Goal: Communication & Community: Answer question/provide support

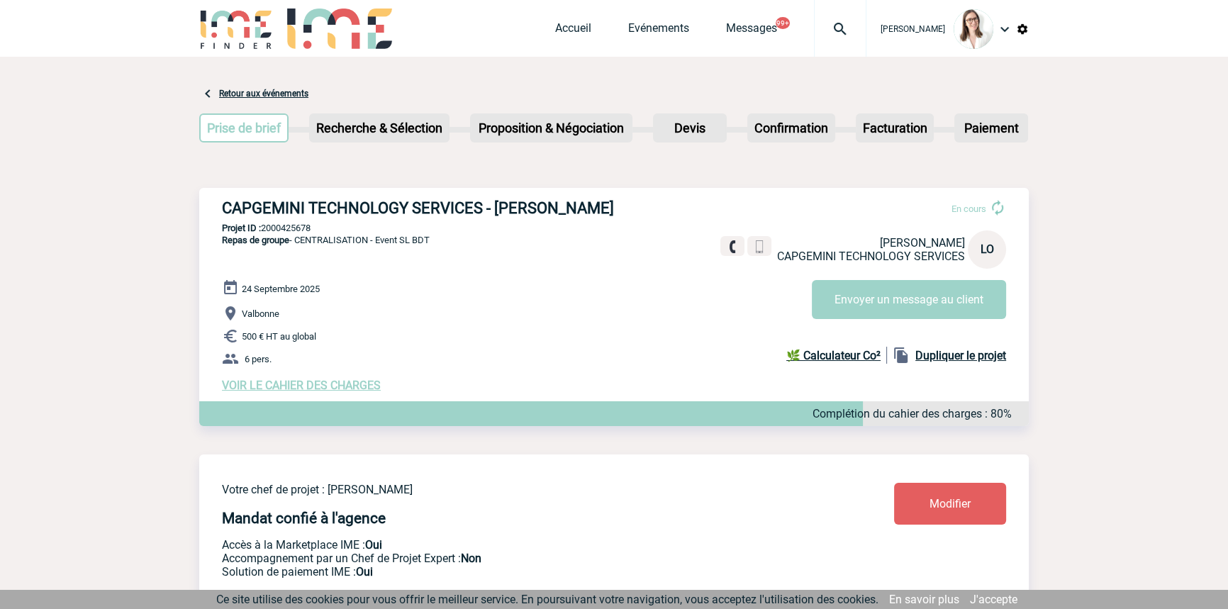
click at [815, 22] on img at bounding box center [840, 29] width 51 height 17
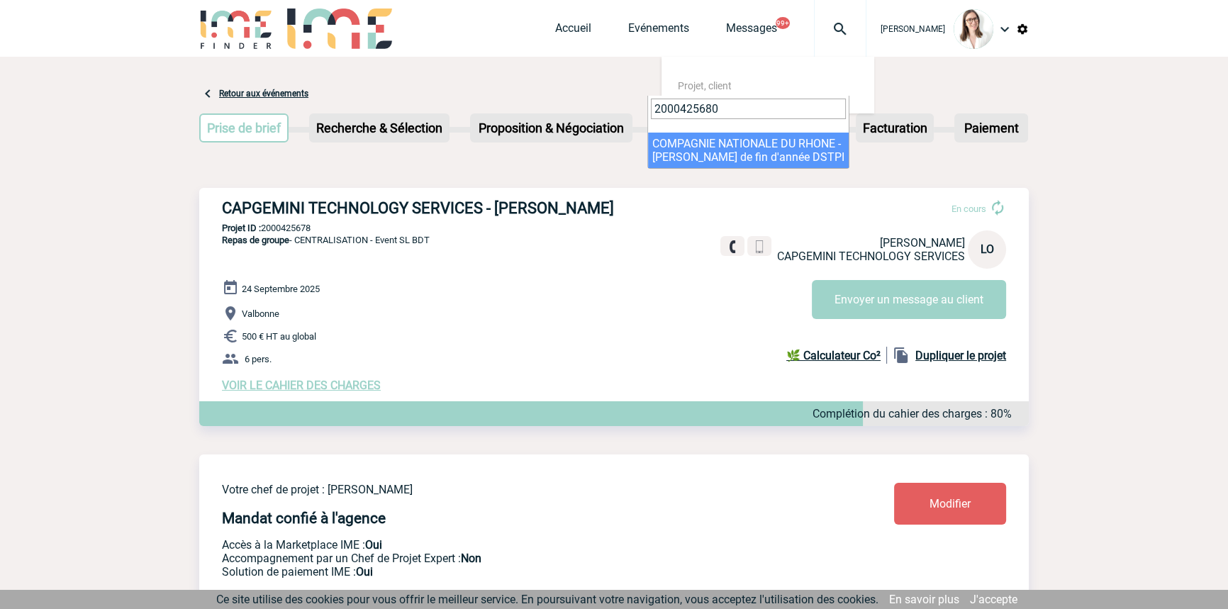
type input "2000425680"
select select "25181"
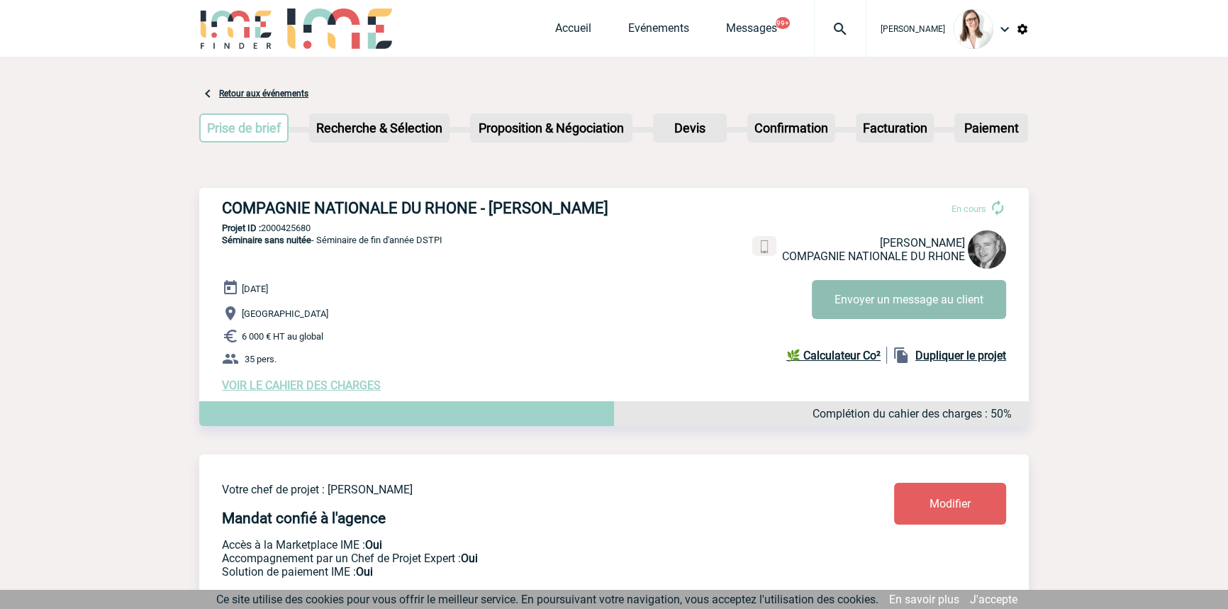
click at [861, 306] on button "Envoyer un message au client" at bounding box center [909, 299] width 194 height 39
click at [857, 290] on button "Envoyer un message au client" at bounding box center [909, 299] width 194 height 39
click at [818, 22] on img at bounding box center [840, 29] width 51 height 17
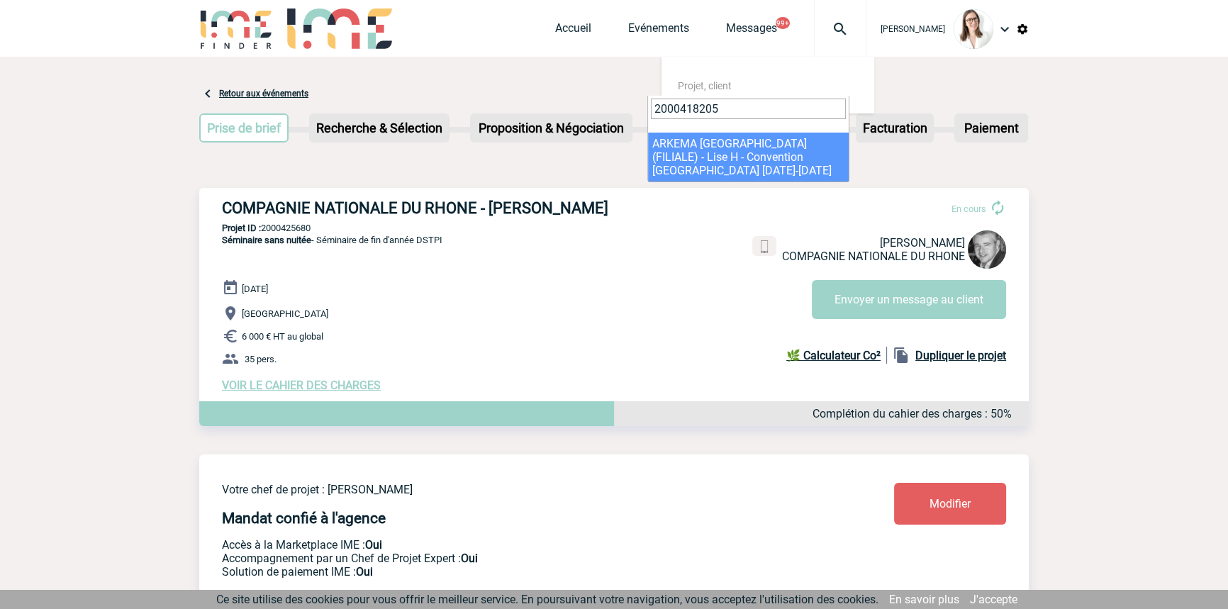
type input "2000418205"
select select "17706"
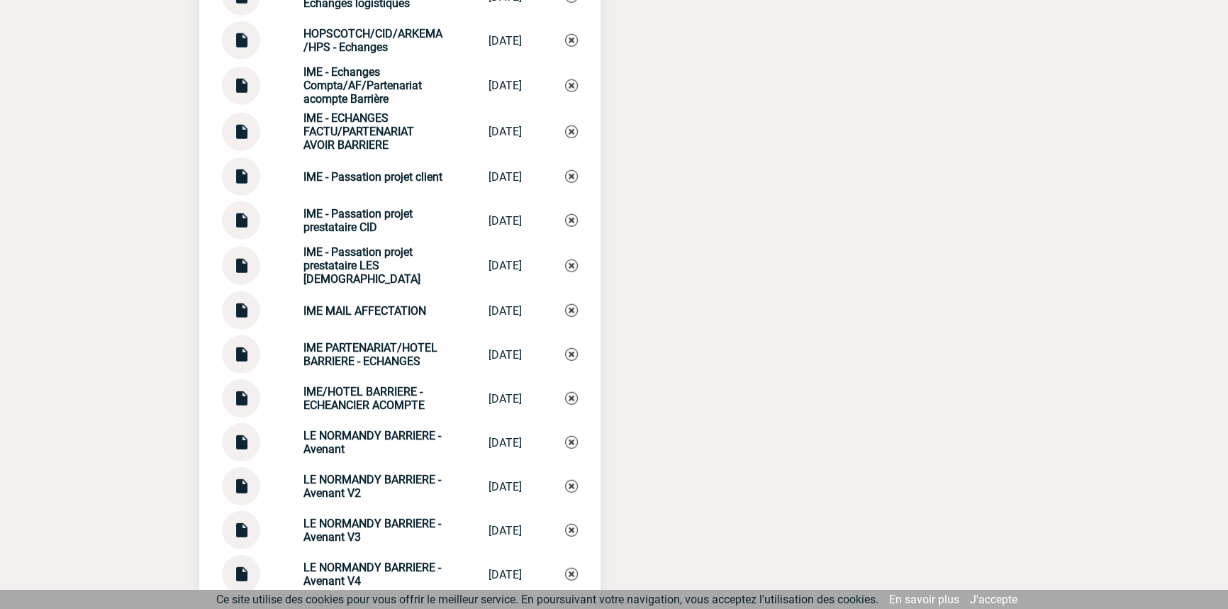
scroll to position [5155, 0]
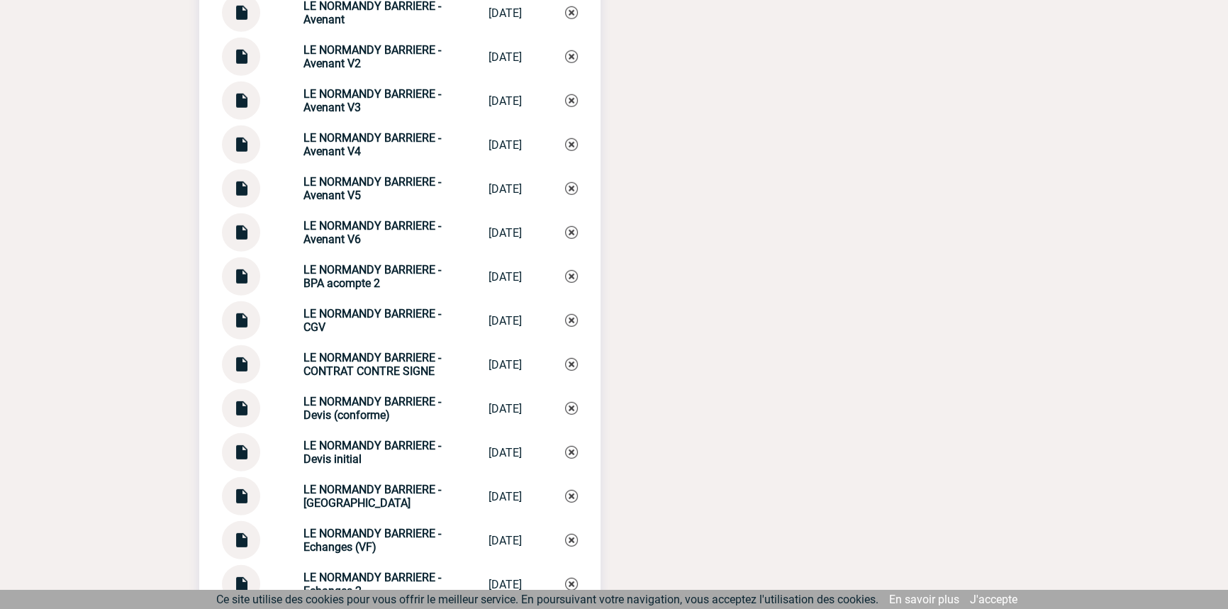
click at [334, 496] on strong "LE NORMANDY BARRIERE - Echanges" at bounding box center [372, 496] width 138 height 27
copy div "LE NORMANDY BARRIERE - Echanges LE NORMANDY BAR..."
click at [569, 494] on img at bounding box center [571, 496] width 13 height 13
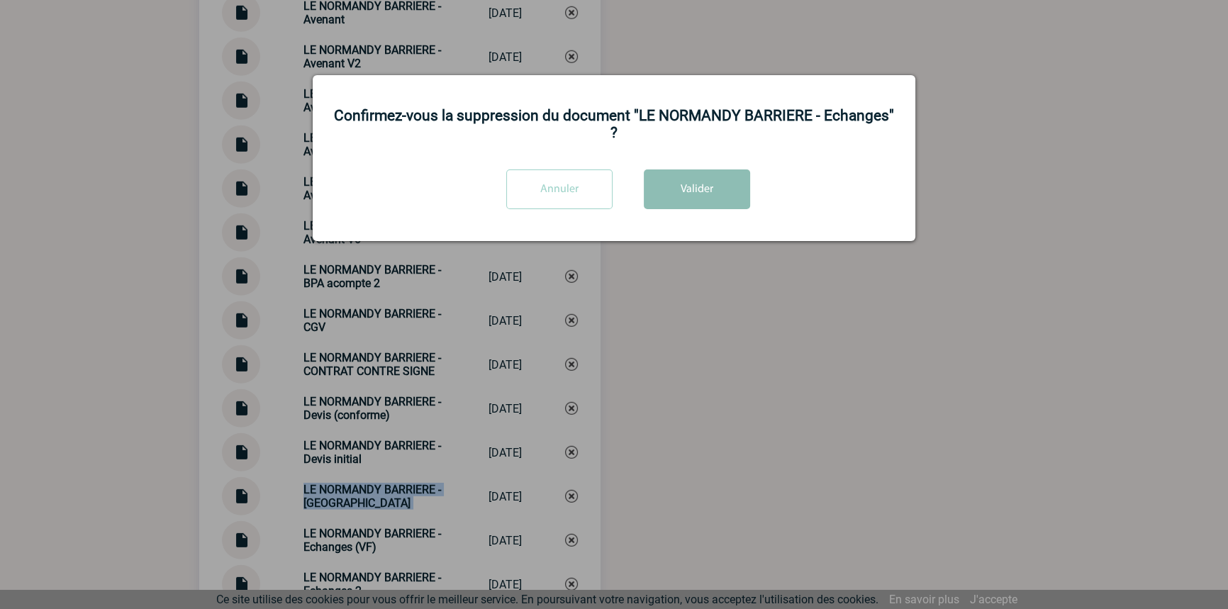
click at [663, 183] on button "Valider" at bounding box center [697, 189] width 106 height 40
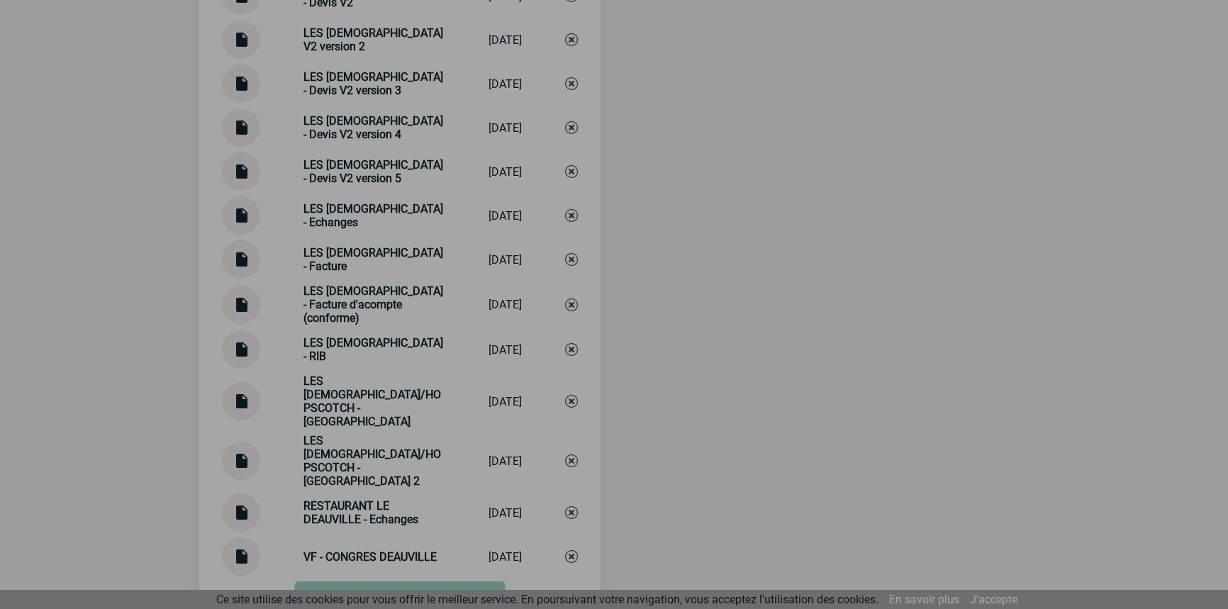
scroll to position [6051, 0]
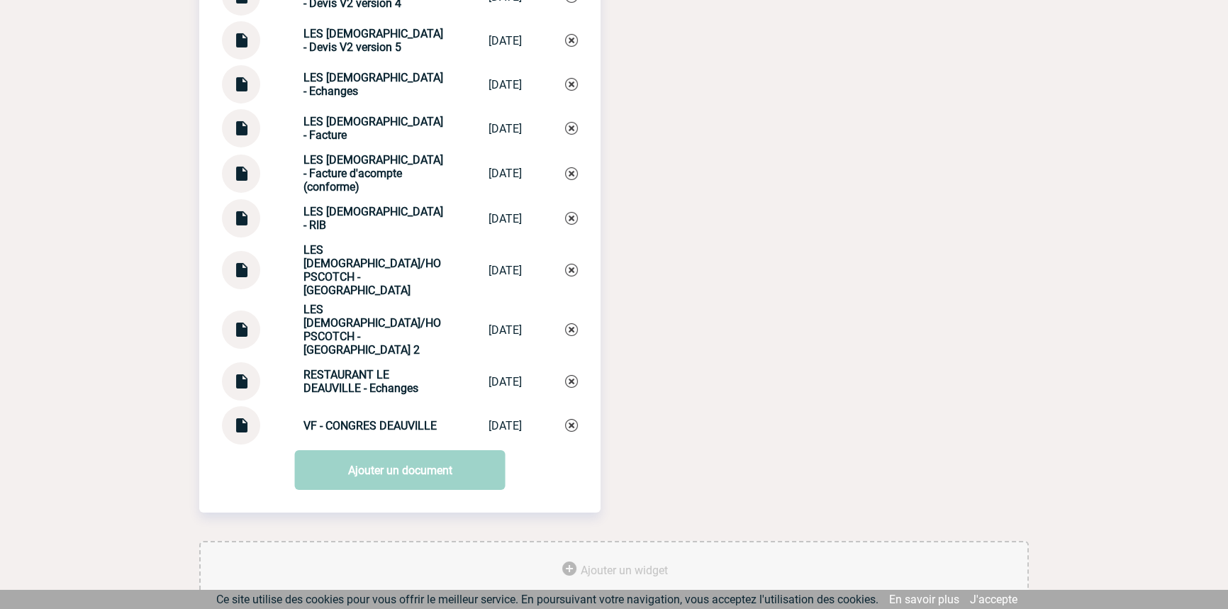
click at [369, 450] on link "Ajouter un document" at bounding box center [400, 470] width 211 height 40
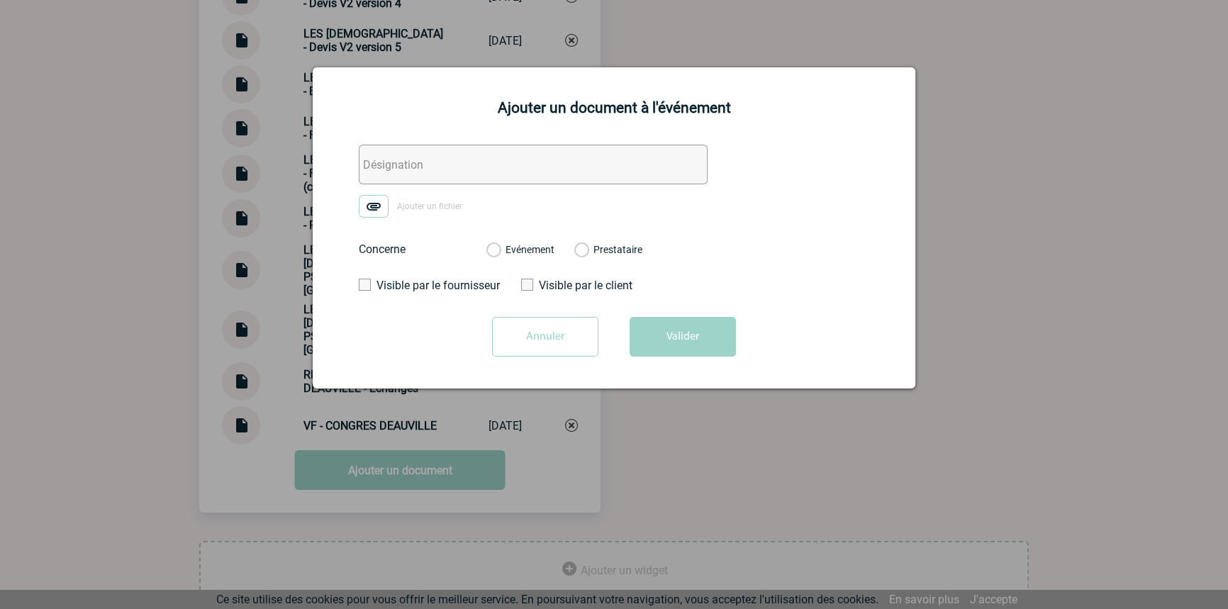
click at [404, 177] on input "text" at bounding box center [533, 165] width 349 height 40
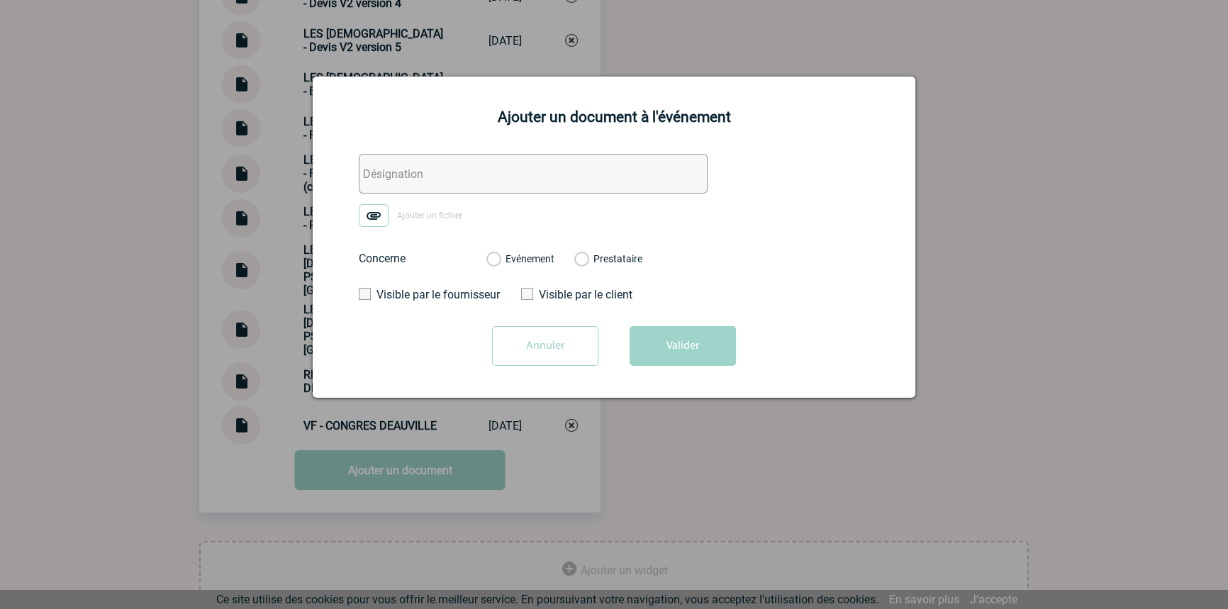
paste input "LE NORMANDY BARRIERE - Echanges"
type input "LE NORMANDY BARRIERE - Echanges"
click at [386, 213] on img at bounding box center [374, 215] width 30 height 23
click at [0, 0] on input "Ajouter un fichier" at bounding box center [0, 0] width 0 height 0
drag, startPoint x: 537, startPoint y: 255, endPoint x: 557, endPoint y: 272, distance: 26.1
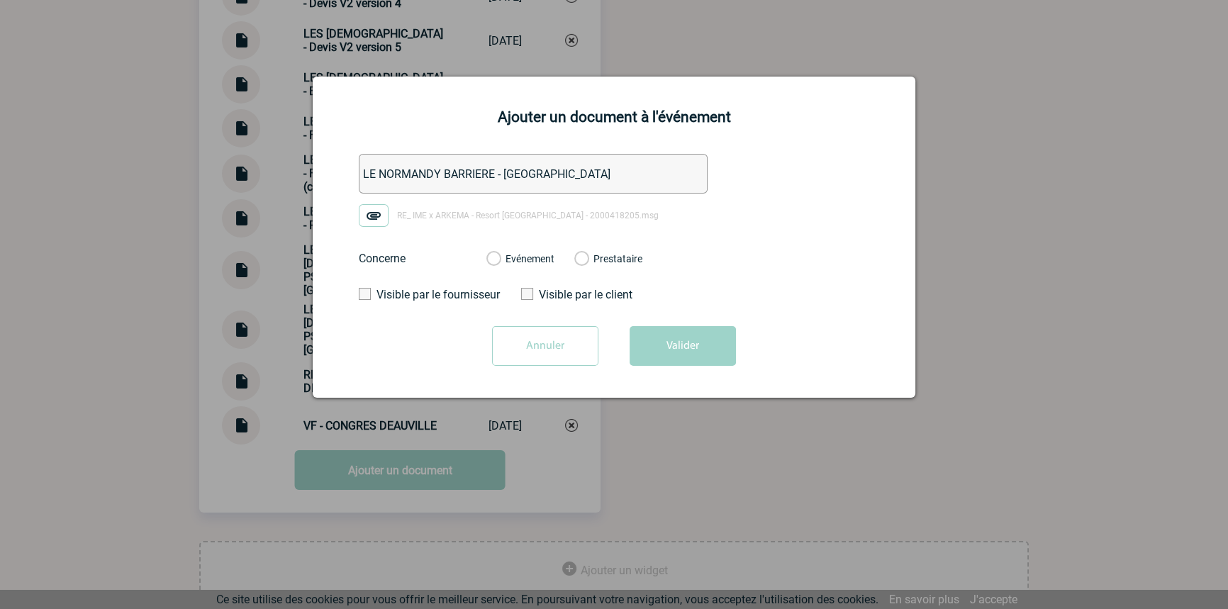
click at [500, 255] on label "Evénement" at bounding box center [492, 259] width 13 height 13
click at [0, 0] on input "Evénement" at bounding box center [0, 0] width 0 height 0
drag, startPoint x: 657, startPoint y: 332, endPoint x: 654, endPoint y: 369, distance: 37.0
click at [657, 333] on button "Valider" at bounding box center [683, 346] width 106 height 40
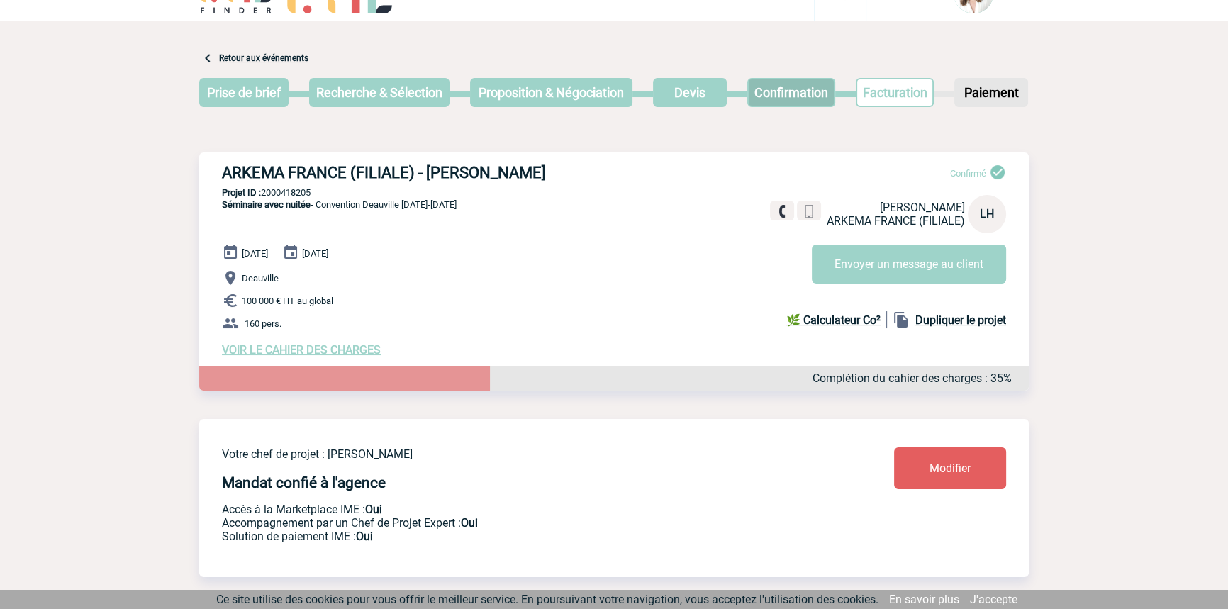
scroll to position [0, 0]
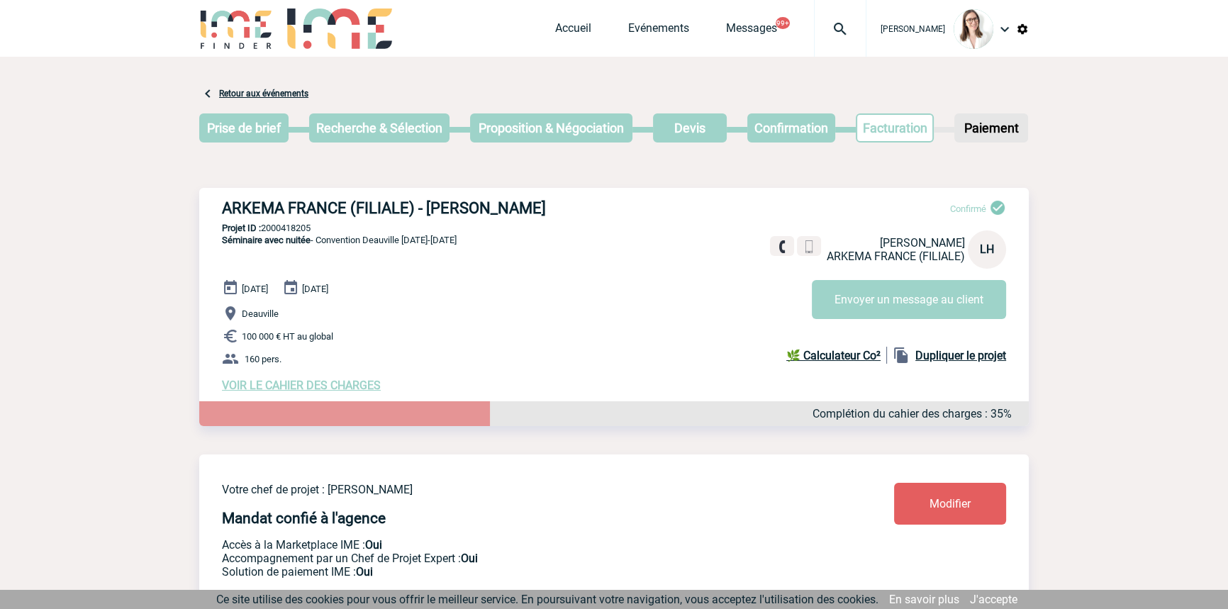
click at [814, 40] on div at bounding box center [840, 28] width 52 height 57
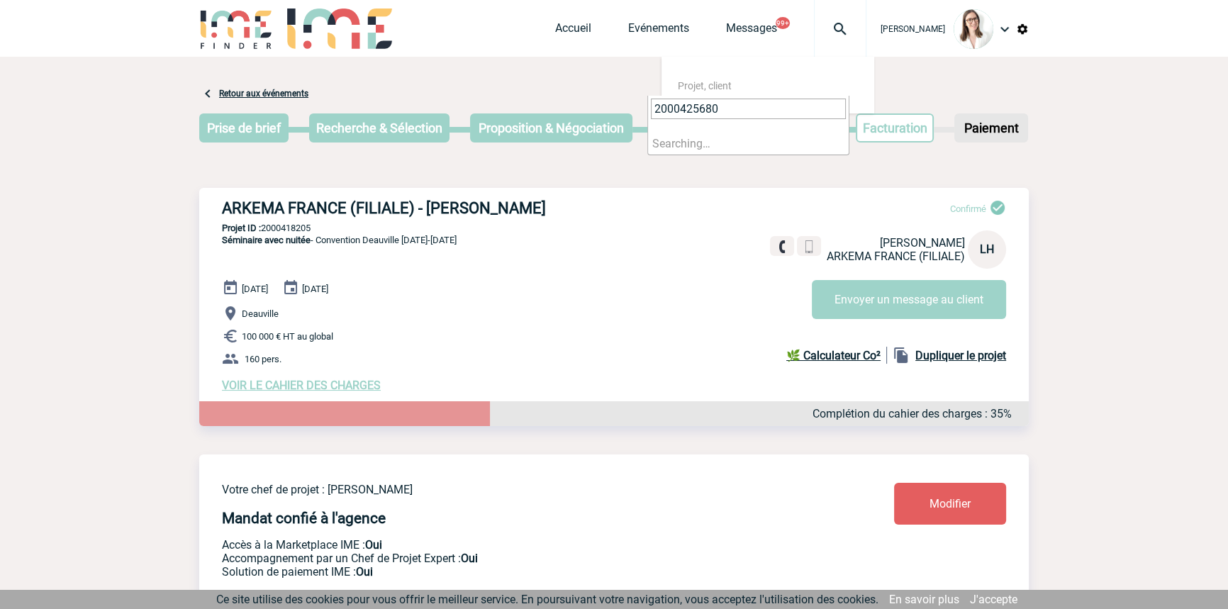
type input "2000425680"
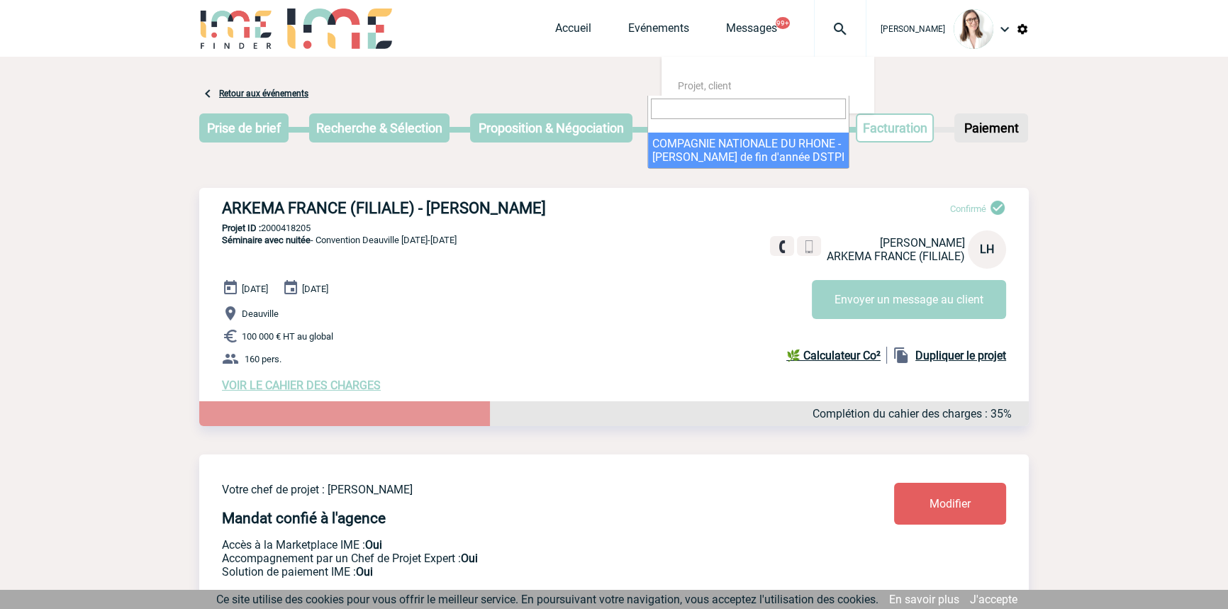
select select "25181"
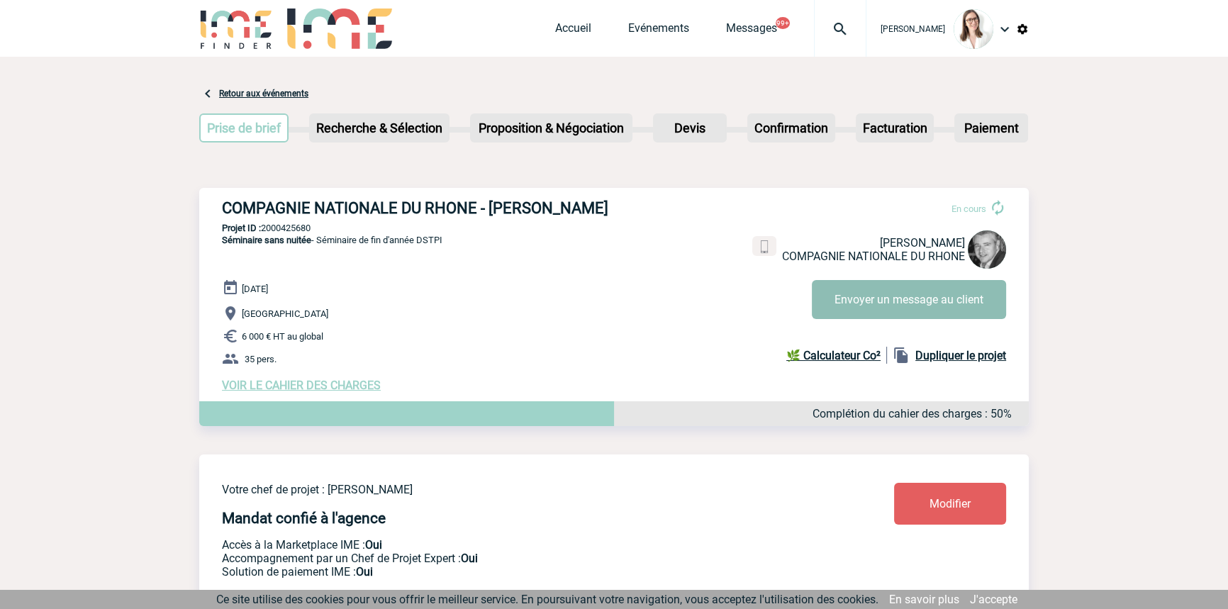
click at [863, 290] on button "Envoyer un message au client" at bounding box center [909, 299] width 194 height 39
click at [815, 35] on img at bounding box center [840, 29] width 51 height 17
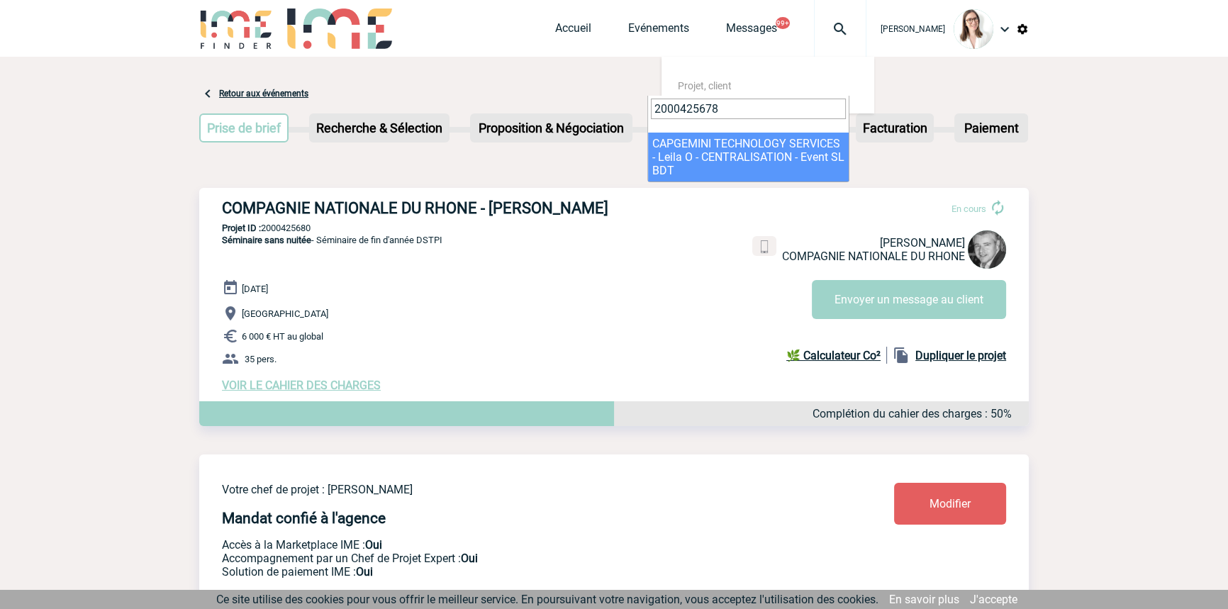
type input "2000425678"
drag, startPoint x: 711, startPoint y: 158, endPoint x: 709, endPoint y: 172, distance: 14.3
select select "25179"
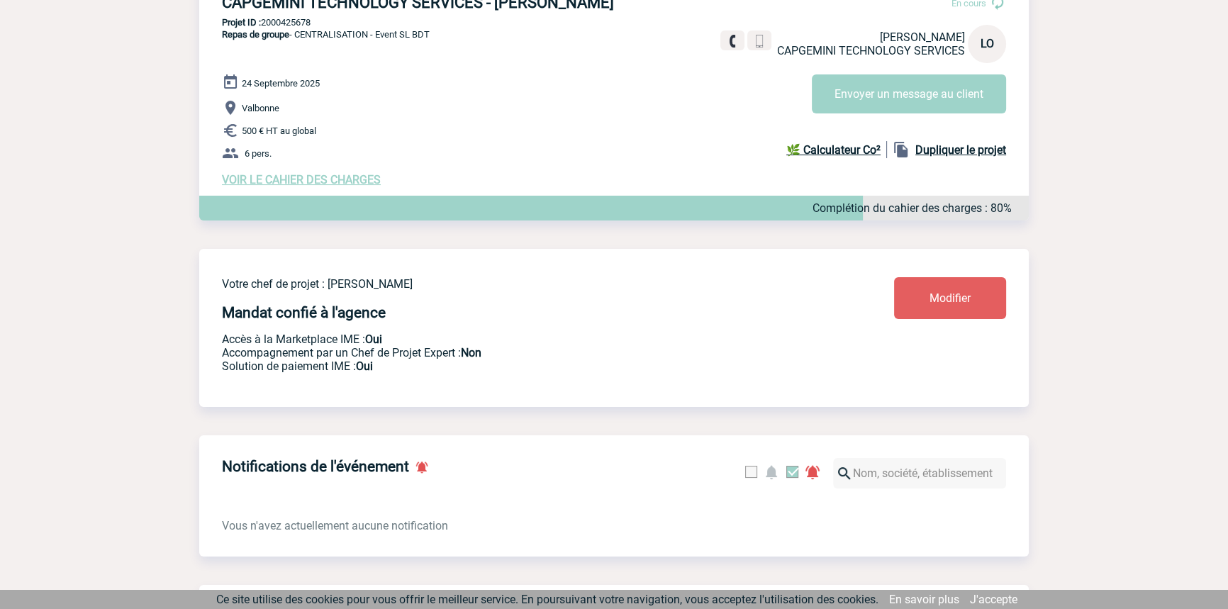
scroll to position [214, 0]
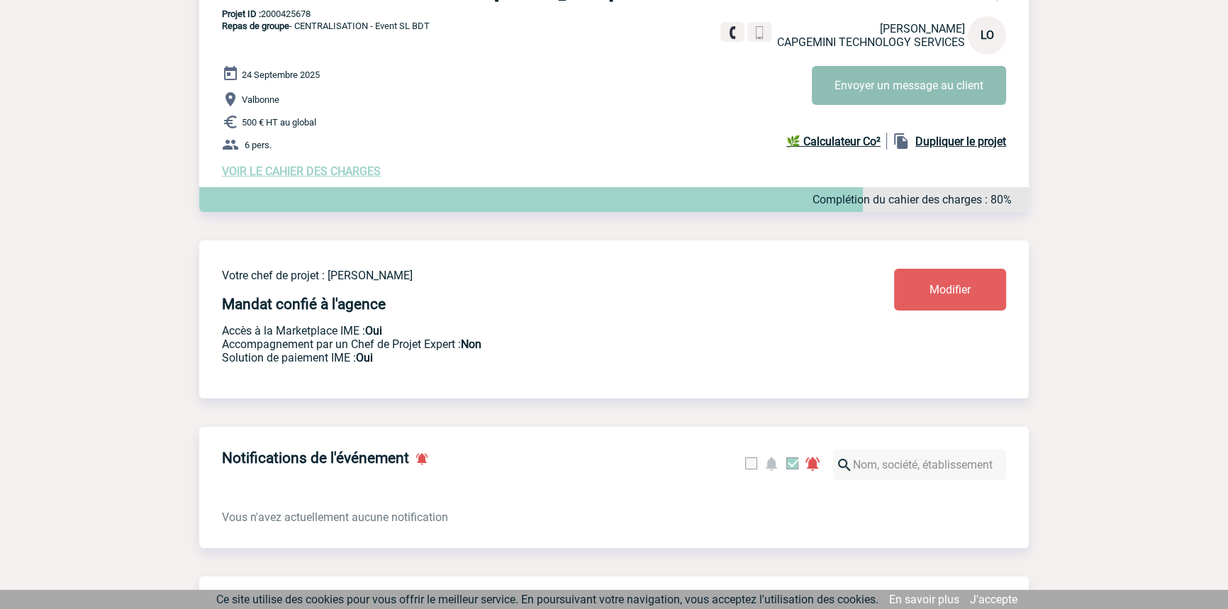
click at [839, 95] on button "Envoyer un message au client" at bounding box center [909, 85] width 194 height 39
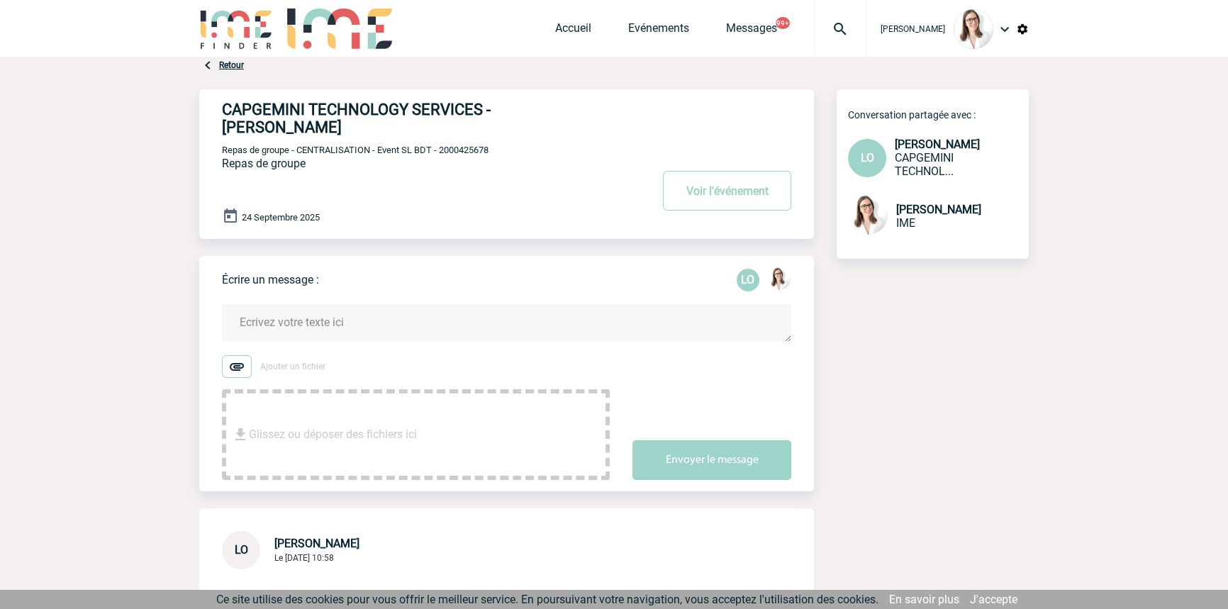
click at [445, 145] on span "Repas de groupe - CENTRALISATION - Event SL BDT - 2000425678" at bounding box center [355, 150] width 267 height 11
drag, startPoint x: 445, startPoint y: 134, endPoint x: 425, endPoint y: 140, distance: 20.2
click at [445, 145] on span "Repas de groupe - CENTRALISATION - Event SL BDT - 2000425678" at bounding box center [355, 150] width 267 height 11
copy span "2000425678"
click at [444, 145] on span "Repas de groupe - CENTRALISATION - Event SL BDT - 2000425678" at bounding box center [355, 150] width 267 height 11
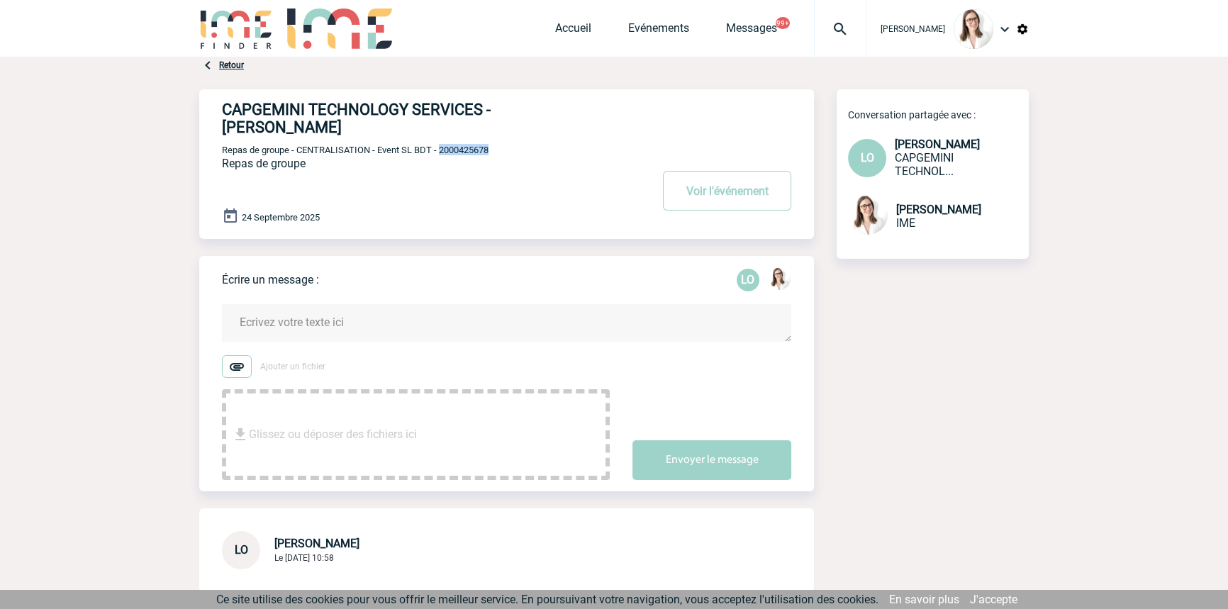
drag, startPoint x: 444, startPoint y: 133, endPoint x: 451, endPoint y: 135, distance: 7.2
click at [445, 145] on span "Repas de groupe - CENTRALISATION - Event SL BDT - 2000425678" at bounding box center [355, 150] width 267 height 11
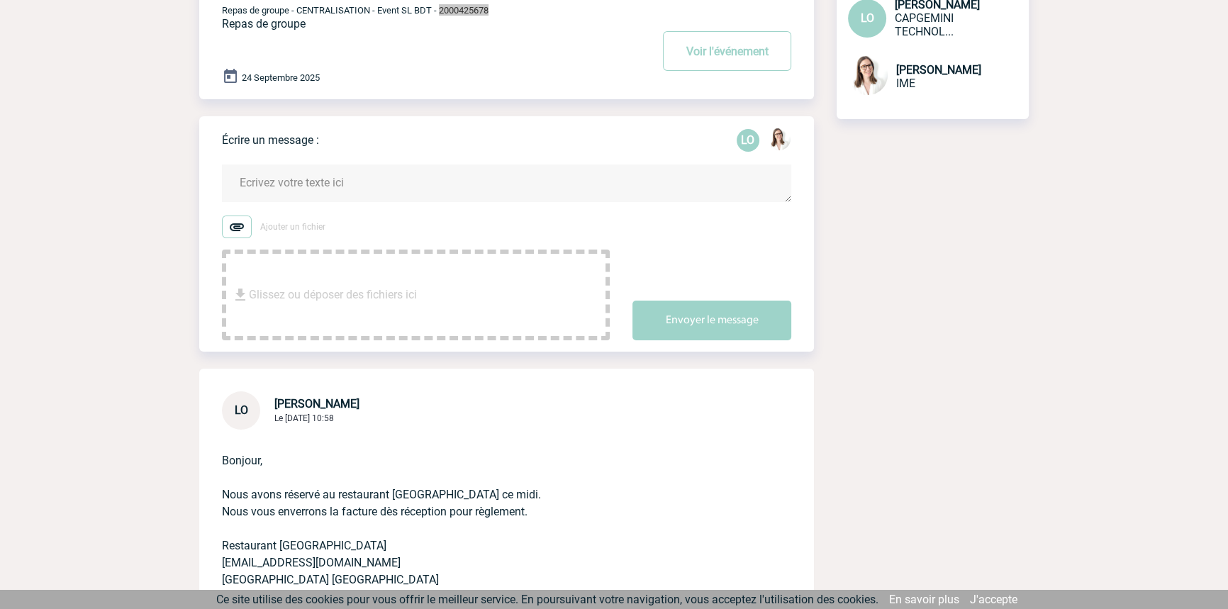
scroll to position [318, 0]
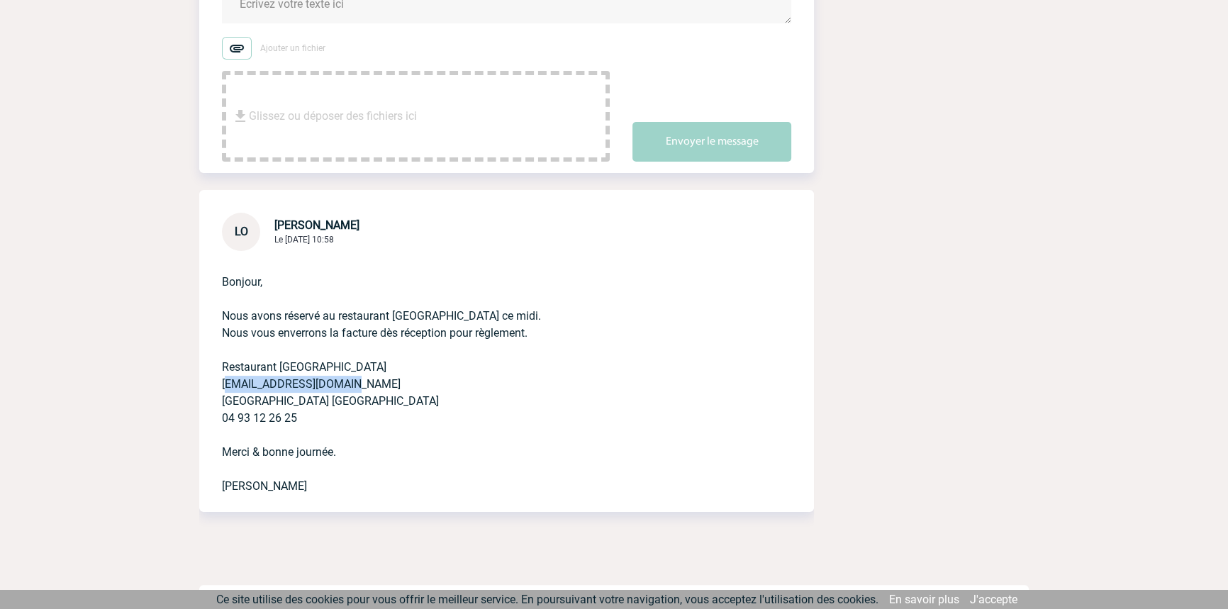
drag, startPoint x: 303, startPoint y: 367, endPoint x: 26, endPoint y: 334, distance: 278.5
click at [219, 370] on div "Bonjour, Nous avons réservé au restaurant [GEOGRAPHIC_DATA] ce midi. Nous vous …" at bounding box center [506, 381] width 615 height 261
copy p "[EMAIL_ADDRESS][DOMAIN_NAME]"
